Goal: Transaction & Acquisition: Book appointment/travel/reservation

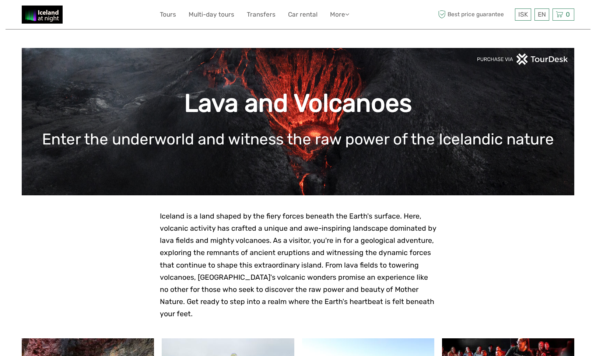
scroll to position [0, 0]
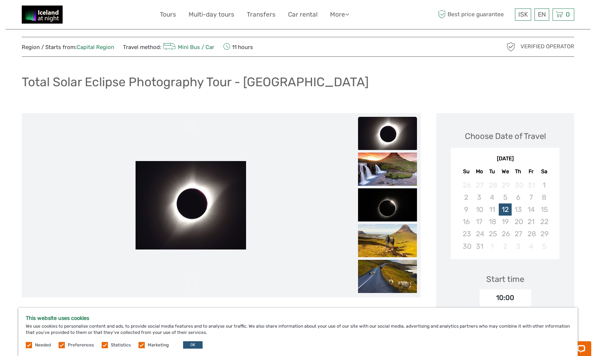
scroll to position [26, 0]
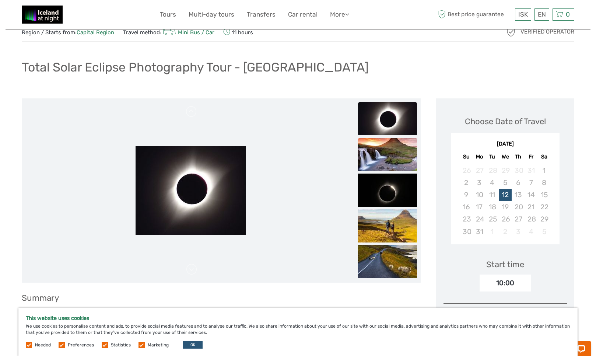
click at [370, 158] on img at bounding box center [387, 154] width 59 height 33
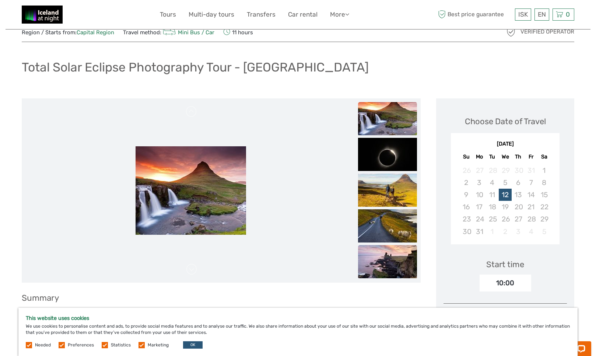
click at [385, 260] on img at bounding box center [387, 261] width 59 height 33
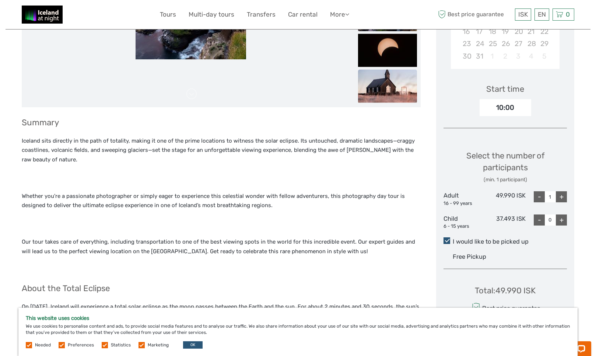
scroll to position [207, 0]
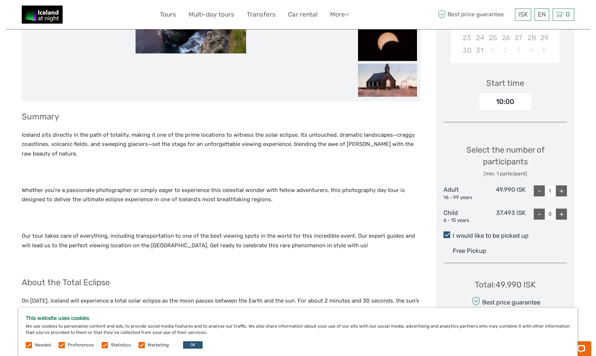
click at [562, 187] on div "+" at bounding box center [561, 190] width 11 height 11
type input "2"
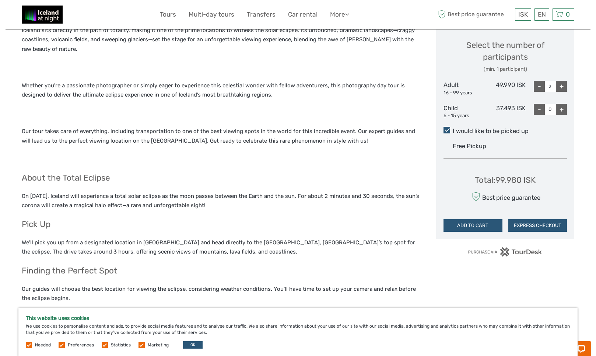
scroll to position [310, 0]
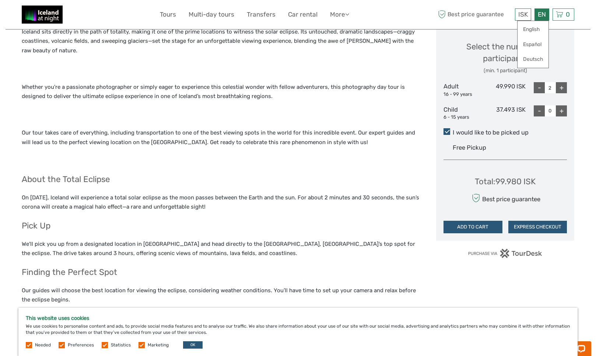
click at [541, 18] on div "EN English Español Deutsch" at bounding box center [542, 14] width 15 height 12
click at [537, 28] on link "English" at bounding box center [533, 29] width 31 height 13
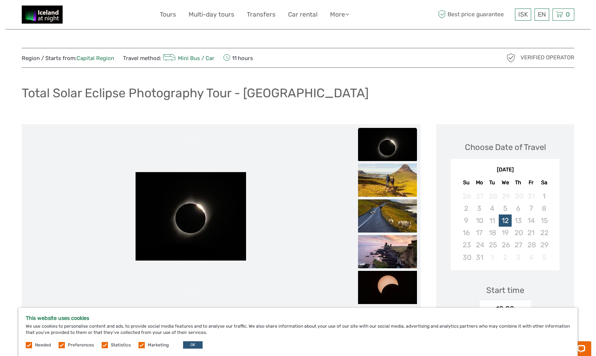
scroll to position [0, 0]
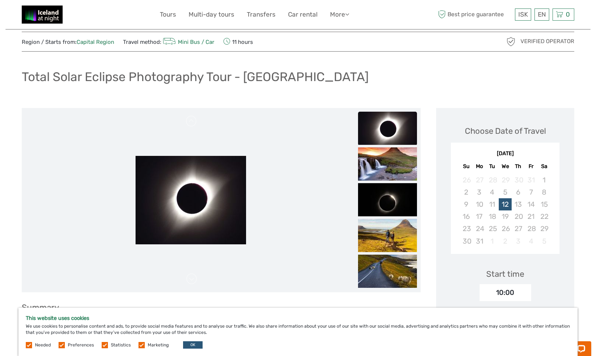
scroll to position [17, 0]
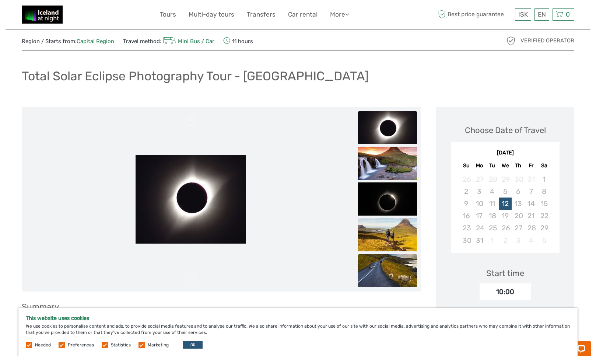
click at [389, 268] on img at bounding box center [387, 270] width 59 height 33
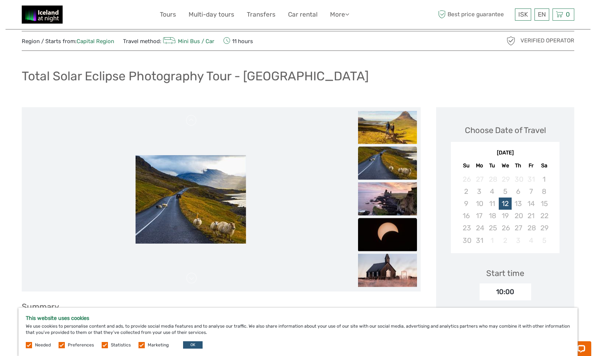
click at [389, 247] on img at bounding box center [387, 234] width 59 height 33
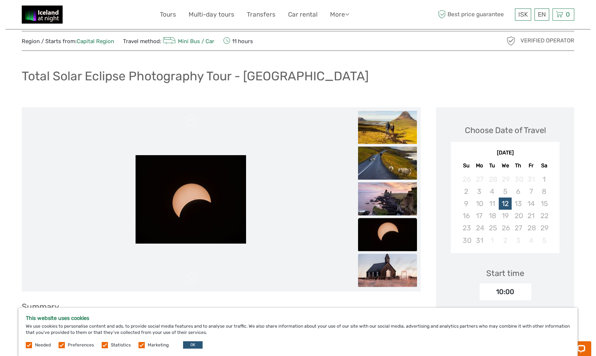
click at [384, 270] on img at bounding box center [387, 270] width 59 height 33
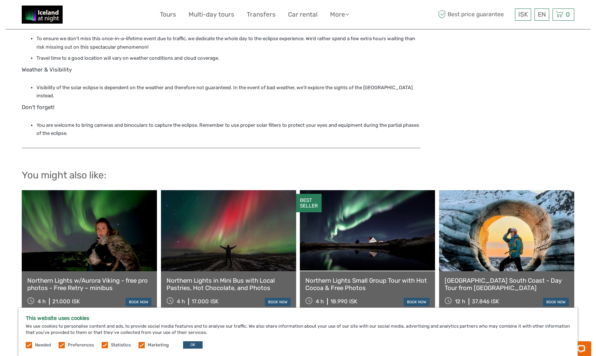
scroll to position [1058, 0]
